Goal: Information Seeking & Learning: Learn about a topic

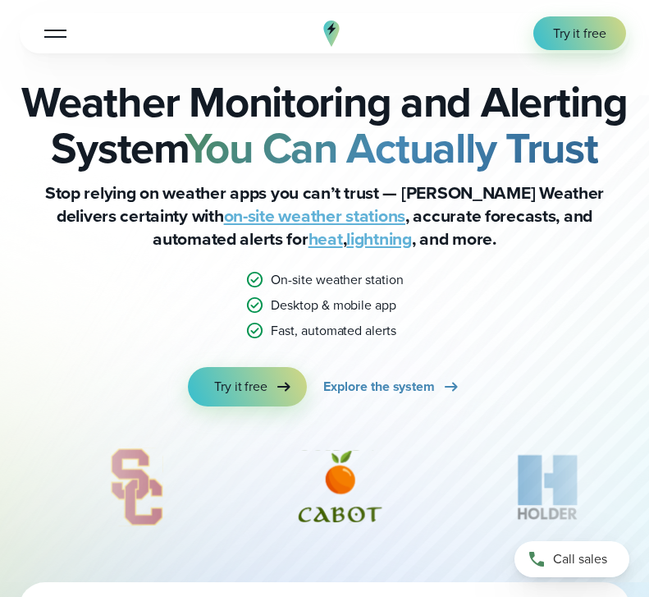
click at [46, 30] on button "Open Menu" at bounding box center [55, 33] width 39 height 30
